Goal: Task Accomplishment & Management: Manage account settings

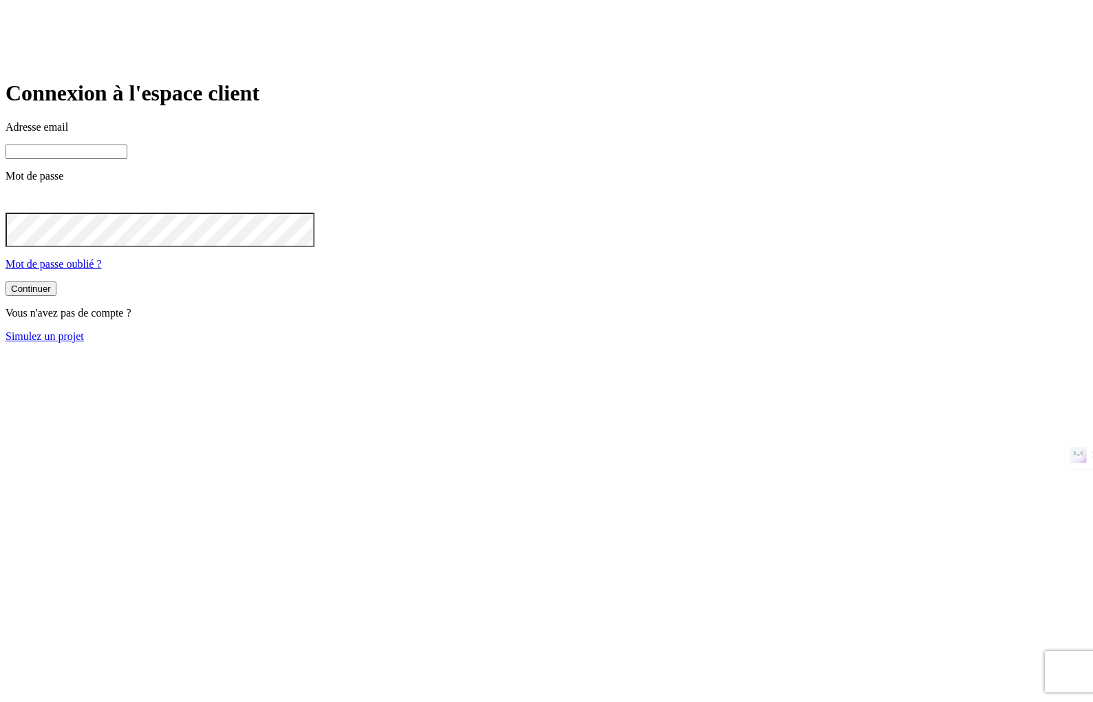
click at [127, 159] on input at bounding box center [67, 152] width 122 height 14
type input "[PERSON_NAME][DOMAIN_NAME][EMAIL_ADDRESS][DOMAIN_NAME]"
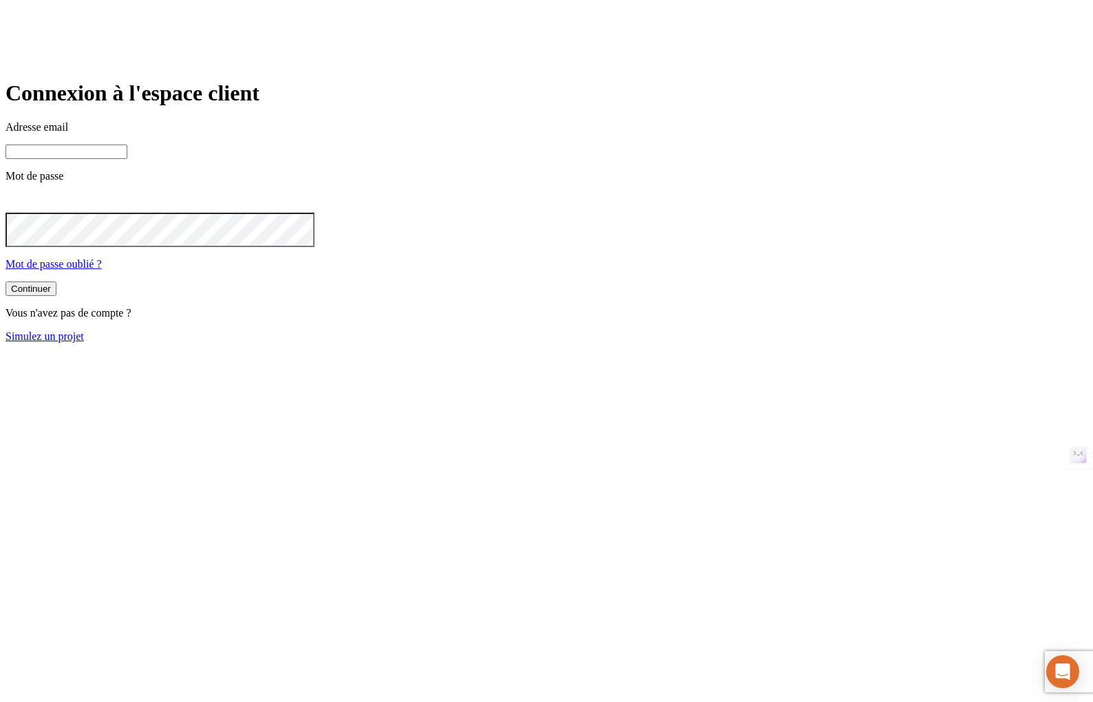
click at [127, 159] on input at bounding box center [67, 152] width 122 height 14
type input "[PERSON_NAME][DOMAIN_NAME][EMAIL_ADDRESS][DOMAIN_NAME]"
drag, startPoint x: 606, startPoint y: 380, endPoint x: 607, endPoint y: 368, distance: 12.4
click at [606, 344] on div "Continuer Vous n'avez pas de compte ? Simulez un projet" at bounding box center [547, 313] width 1082 height 61
click at [56, 296] on button "Continuer" at bounding box center [31, 289] width 51 height 14
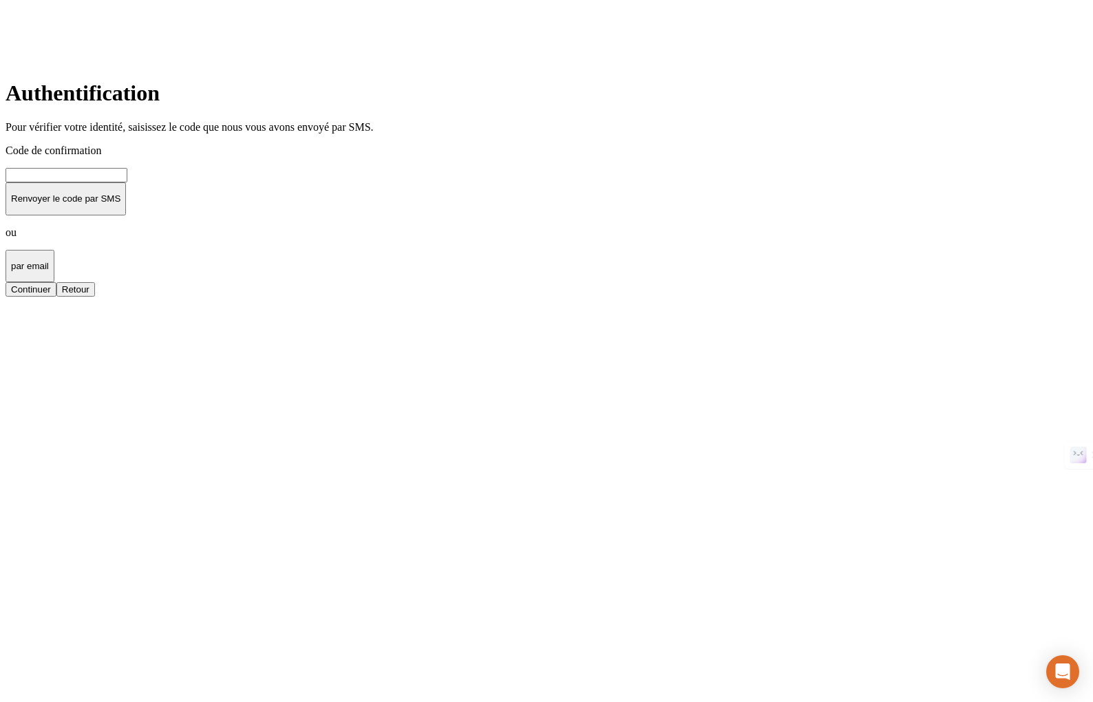
click at [127, 182] on input at bounding box center [67, 175] width 122 height 14
type input "000000"
click at [51, 295] on div "Continuer" at bounding box center [31, 289] width 40 height 10
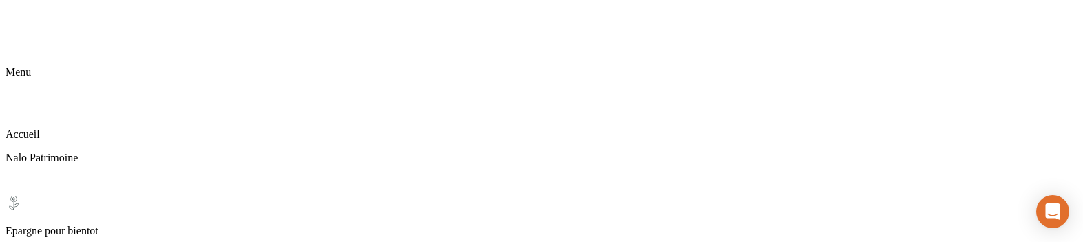
scroll to position [65, 0]
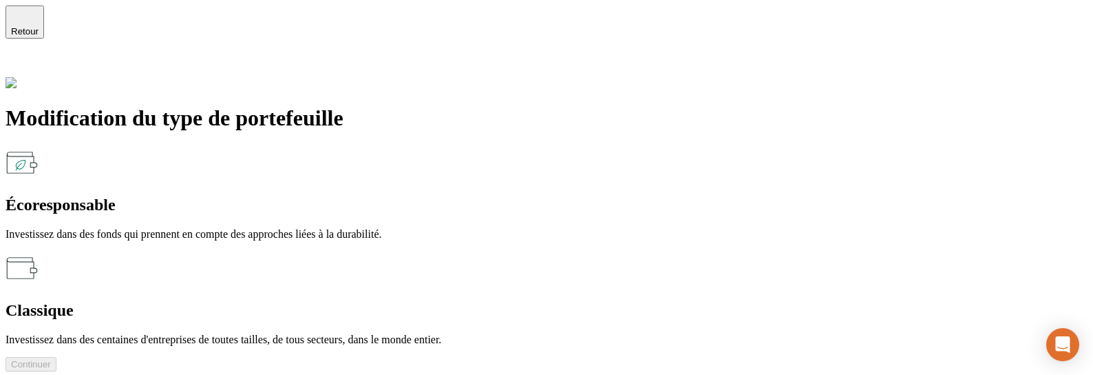
click at [341, 228] on p "Investissez dans des fonds qui prennent en compte des approches liées à la dura…" at bounding box center [547, 234] width 1082 height 12
click at [56, 357] on button "Continuer" at bounding box center [31, 364] width 51 height 14
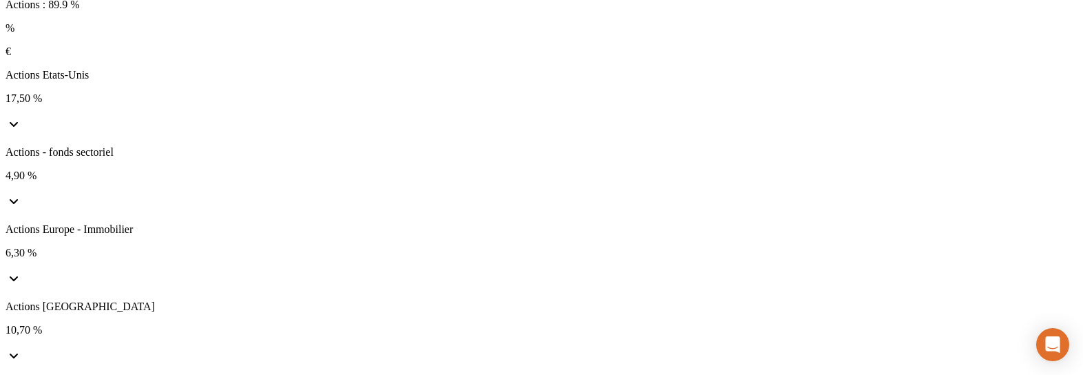
scroll to position [149, 0]
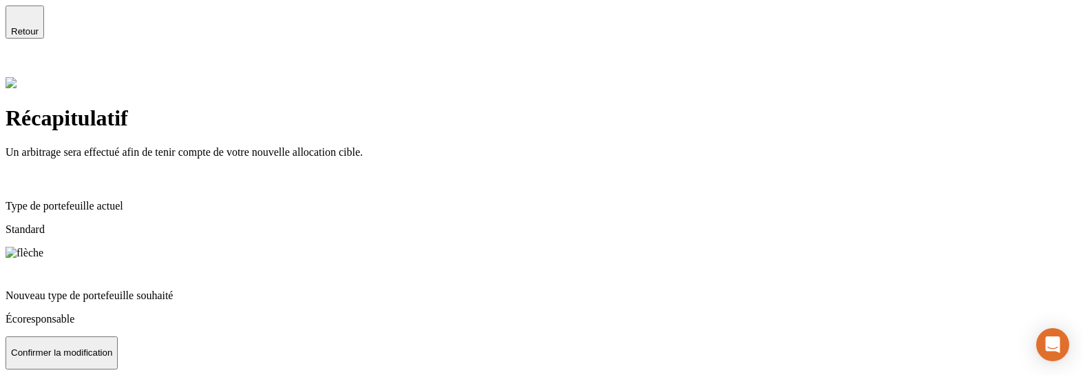
scroll to position [3, 0]
click at [112, 357] on p "Confirmer la modification" at bounding box center [61, 352] width 101 height 10
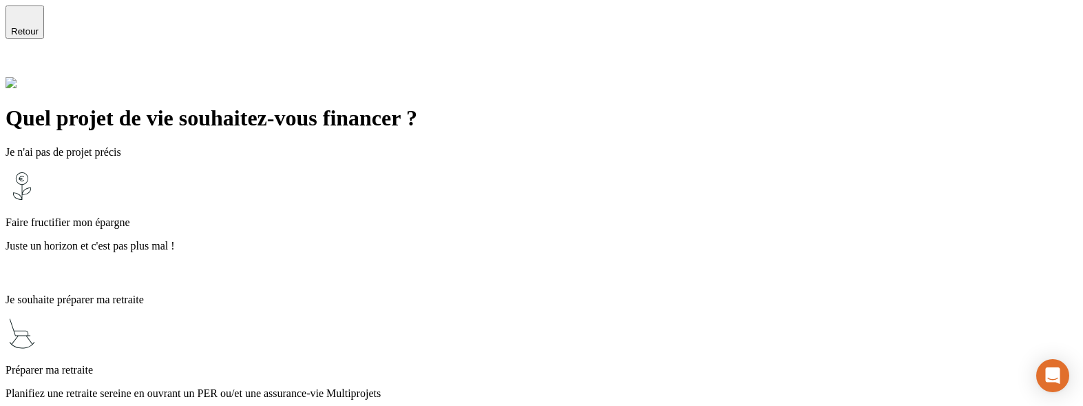
click at [442, 387] on p "Planifiez une retraite sereine en ouvrant un PER ou/et une assurance-vie Multip…" at bounding box center [542, 393] width 1072 height 12
click at [786, 317] on div "Préparer ma retraite Planifiez une retraite sereine en ouvrant un PER ou/et une…" at bounding box center [542, 373] width 1072 height 113
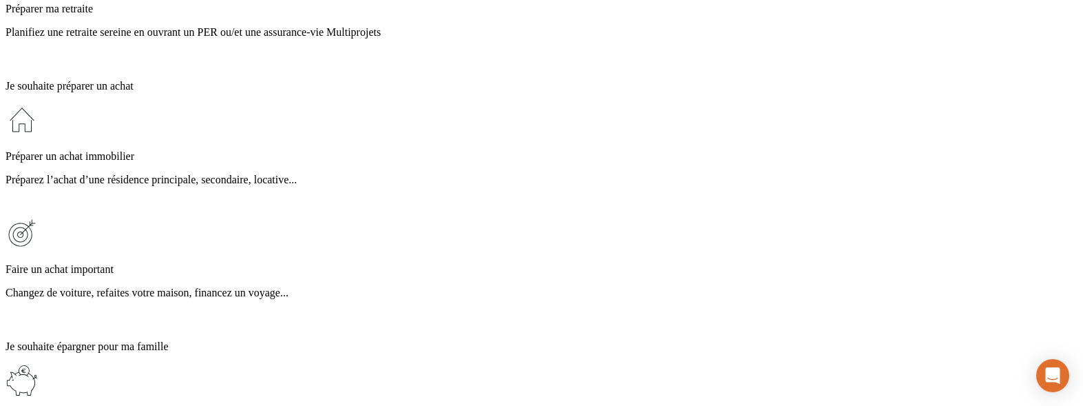
scroll to position [483, 0]
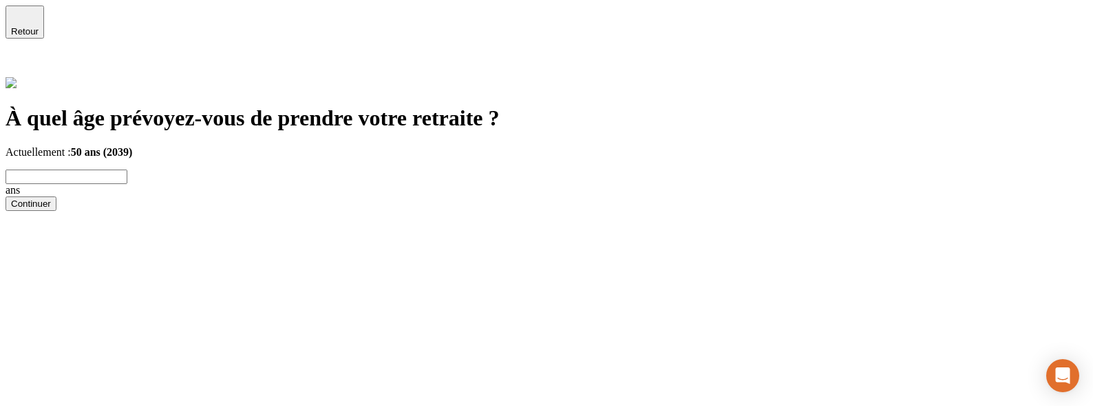
click at [127, 171] on input "text" at bounding box center [67, 176] width 122 height 14
type input "55"
click at [56, 205] on button "Continuer" at bounding box center [31, 203] width 51 height 14
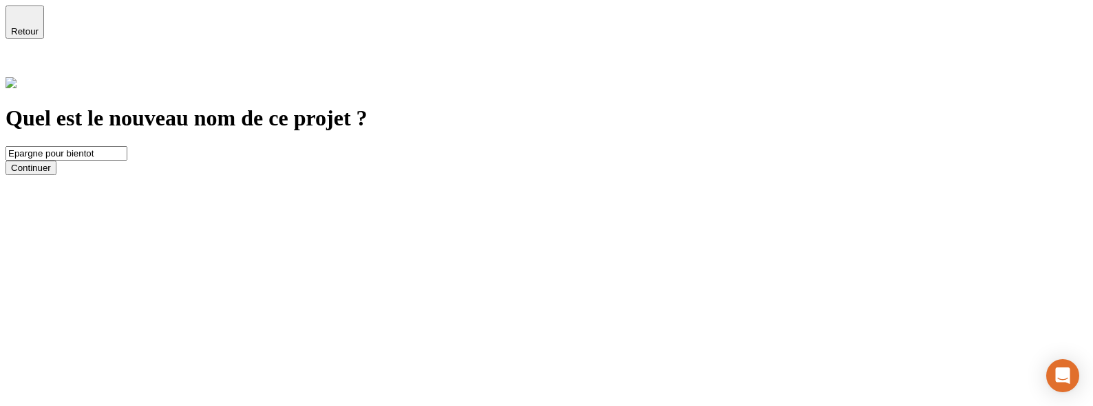
click at [51, 173] on div "Continuer" at bounding box center [31, 167] width 40 height 10
click at [56, 160] on button "Continuer" at bounding box center [31, 153] width 51 height 14
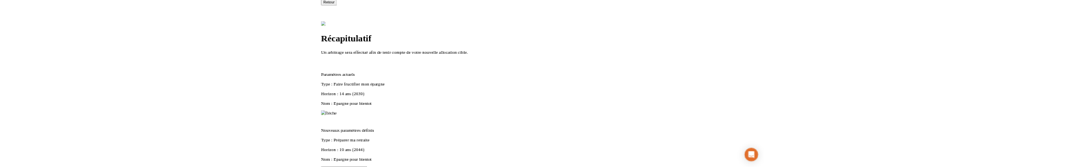
scroll to position [59, 0]
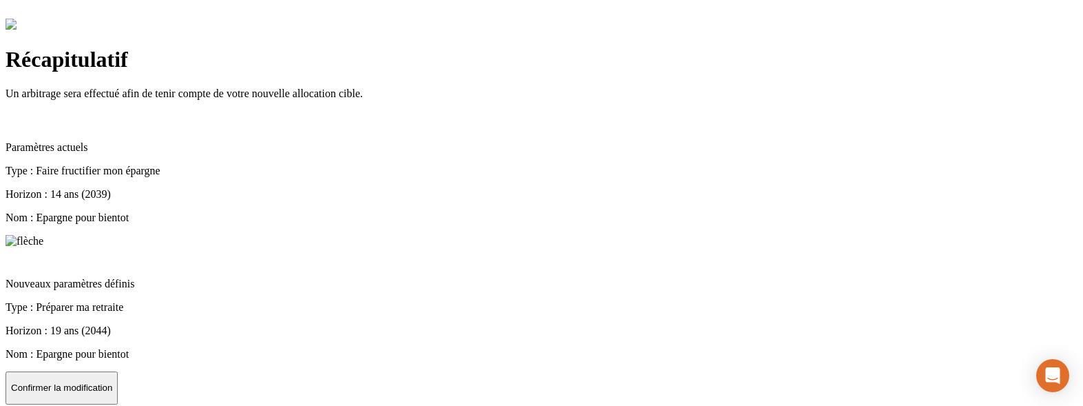
click at [112, 382] on p "Confirmer la modification" at bounding box center [61, 387] width 101 height 10
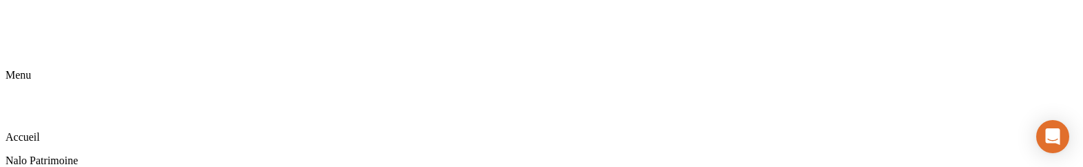
drag, startPoint x: 545, startPoint y: 165, endPoint x: 546, endPoint y: 185, distance: 19.3
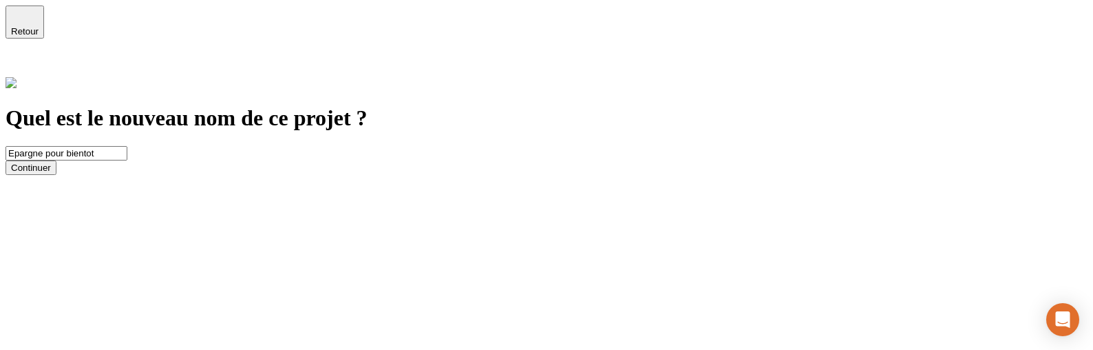
click at [127, 146] on input "Epargne pour bientot" at bounding box center [67, 153] width 122 height 14
type input "Epargne podeur bientot"
click at [56, 175] on button "Continuer" at bounding box center [31, 167] width 51 height 14
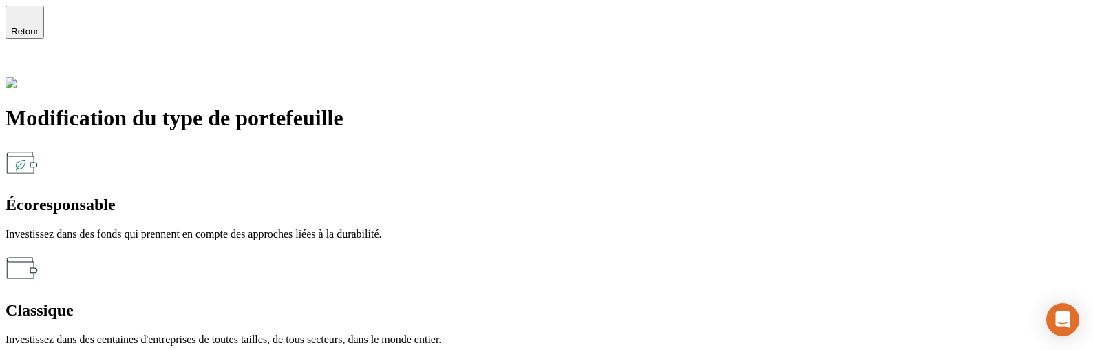
click at [656, 251] on div "Classique Investissez dans des centaines d'entreprises de toutes tailles, de to…" at bounding box center [547, 298] width 1082 height 94
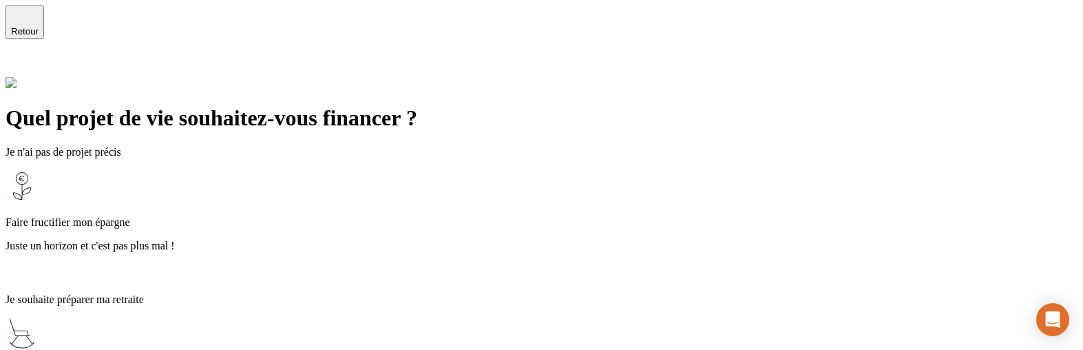
click at [344, 169] on div "Faire fructifier mon épargne Juste un horizon et c'est pas plus mal !" at bounding box center [542, 210] width 1072 height 83
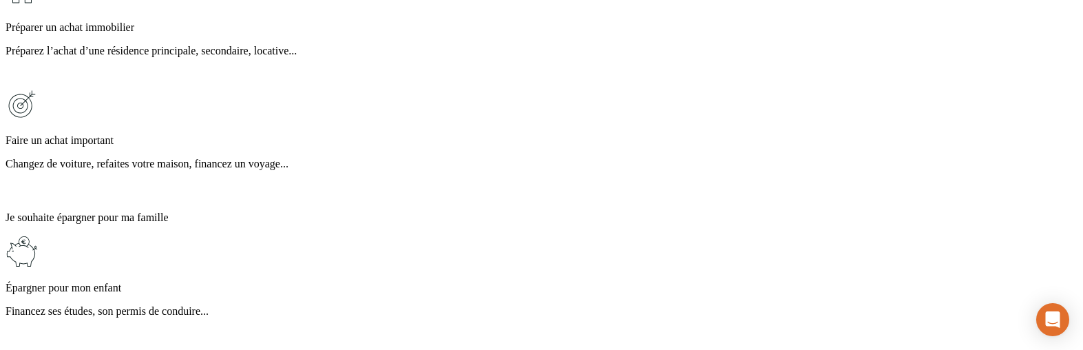
scroll to position [538, 0]
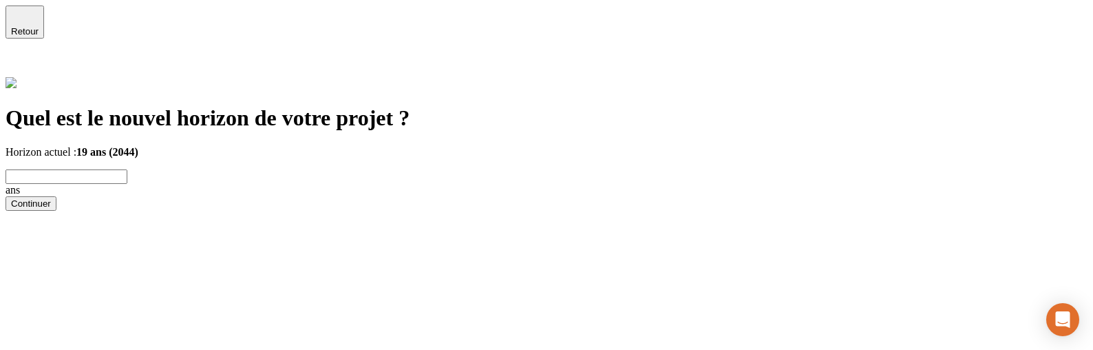
click at [127, 169] on input "text" at bounding box center [67, 176] width 122 height 14
click at [51, 209] on div "Continuer" at bounding box center [31, 203] width 40 height 10
drag, startPoint x: 322, startPoint y: 161, endPoint x: 281, endPoint y: 160, distance: 41.3
click at [281, 160] on div "Quel est le nouvel horizon de votre projet ? Horizon actuel : 19 ans (2044) 19 …" at bounding box center [547, 144] width 1082 height 134
click at [56, 205] on button "Continuer" at bounding box center [31, 203] width 51 height 14
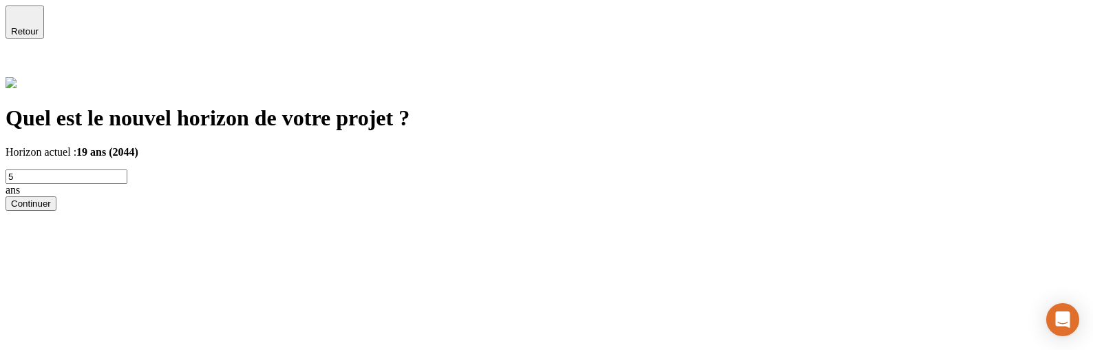
type input "19"
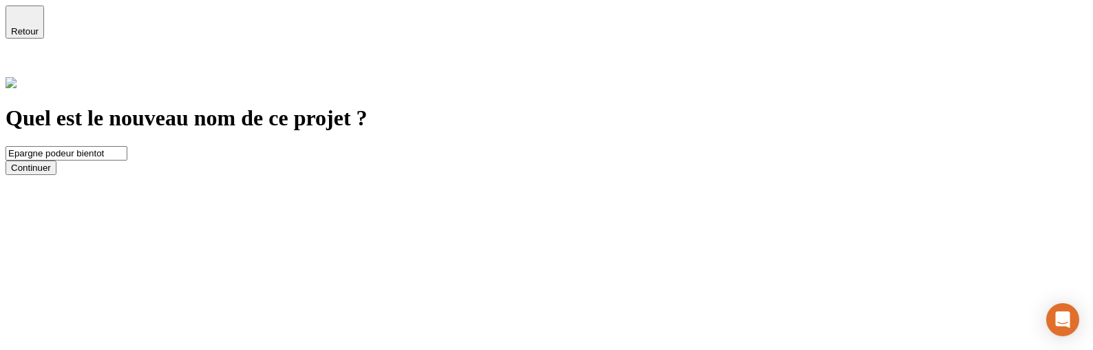
click at [39, 26] on span "Retour" at bounding box center [25, 31] width 28 height 10
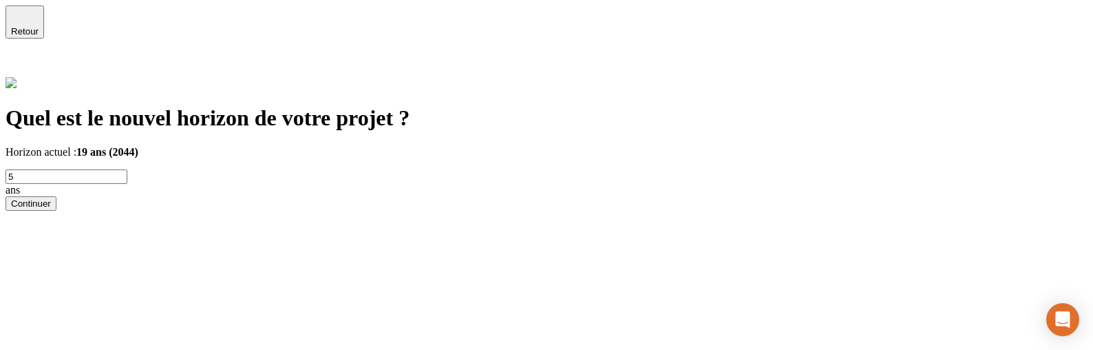
click at [56, 211] on button "Continuer" at bounding box center [31, 203] width 51 height 14
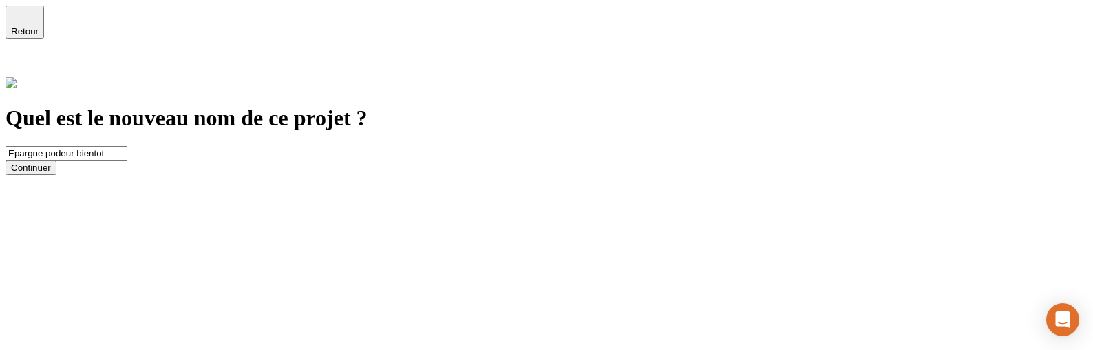
drag, startPoint x: 421, startPoint y: 136, endPoint x: 297, endPoint y: 131, distance: 124.7
click at [127, 146] on input "Epargne podeur bientot" at bounding box center [67, 153] width 122 height 14
type input "Invest"
drag, startPoint x: 357, startPoint y: 200, endPoint x: 311, endPoint y: 280, distance: 91.9
click at [56, 175] on button "Continuer" at bounding box center [31, 167] width 51 height 14
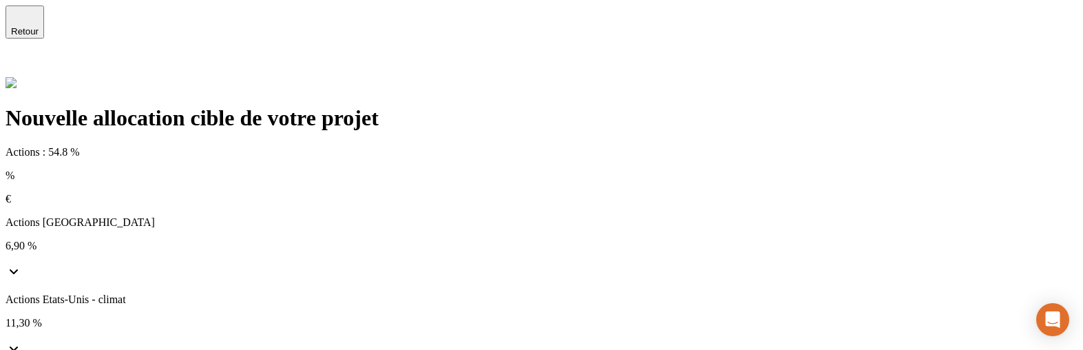
click at [316, 216] on p "Actions [GEOGRAPHIC_DATA]" at bounding box center [542, 222] width 1072 height 12
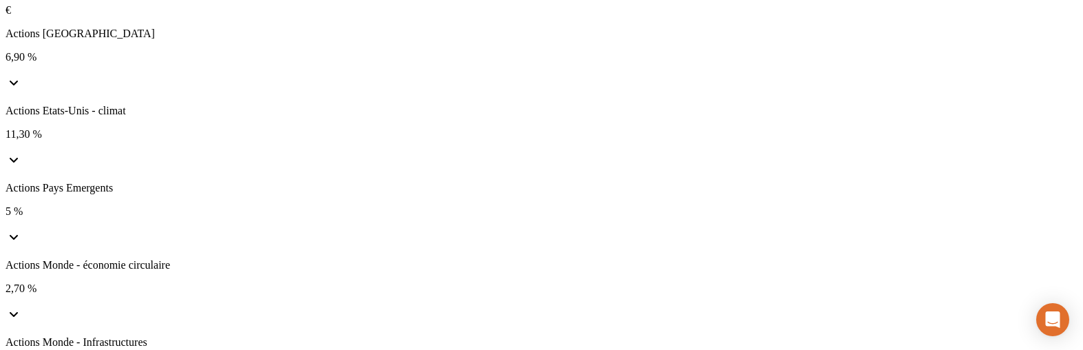
scroll to position [318, 0]
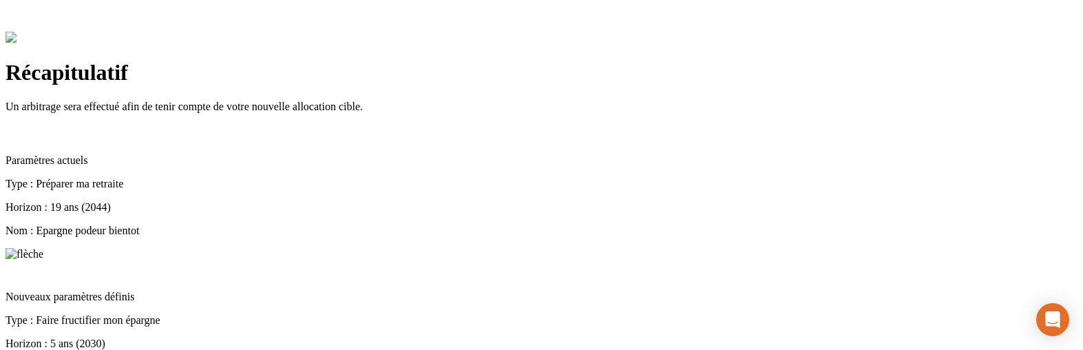
scroll to position [114, 0]
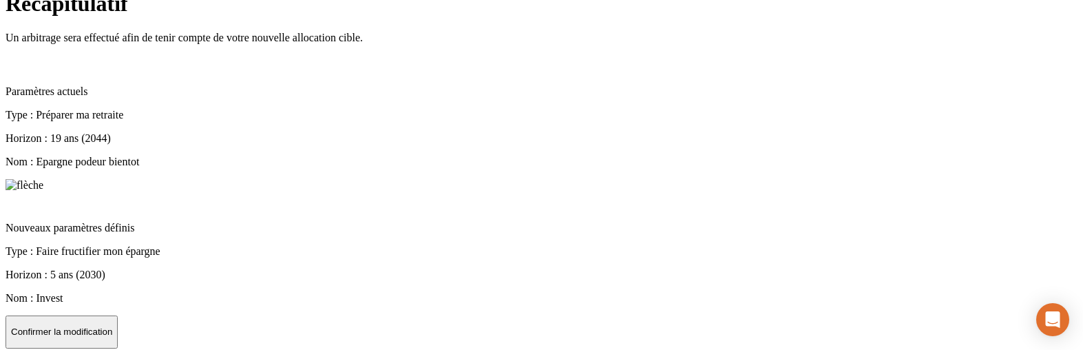
click at [112, 326] on p "Confirmer la modification" at bounding box center [61, 331] width 101 height 10
